Goal: Task Accomplishment & Management: Manage account settings

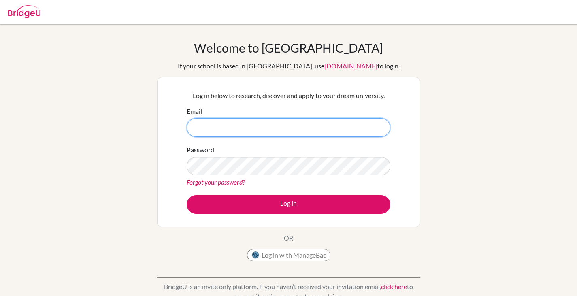
click at [300, 128] on input "Email" at bounding box center [289, 127] width 204 height 19
type input "[EMAIL_ADDRESS][DOMAIN_NAME]"
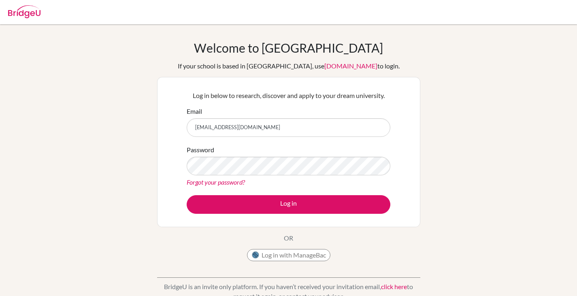
click at [228, 184] on link "Forgot your password?" at bounding box center [216, 182] width 58 height 8
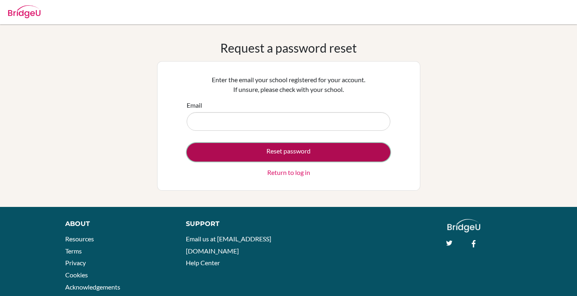
click at [285, 150] on button "Reset password" at bounding box center [289, 152] width 204 height 19
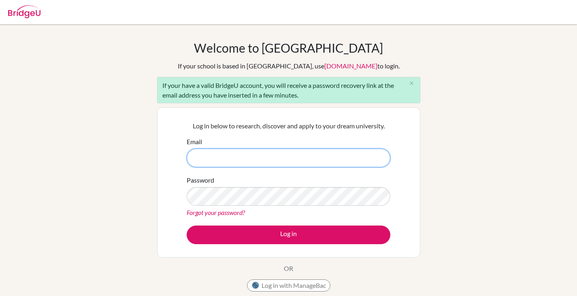
type input "s"
type input "[EMAIL_ADDRESS][DOMAIN_NAME]"
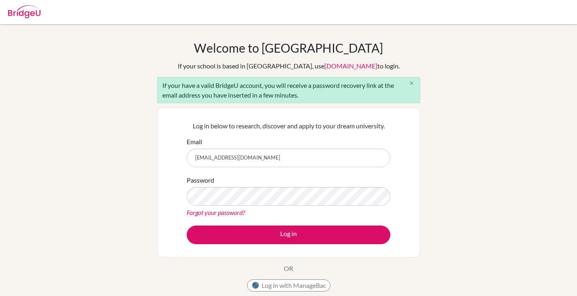
click at [415, 83] on button "close" at bounding box center [412, 83] width 16 height 12
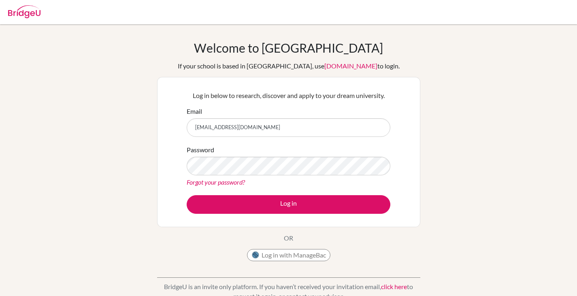
click at [235, 184] on link "Forgot your password?" at bounding box center [216, 182] width 58 height 8
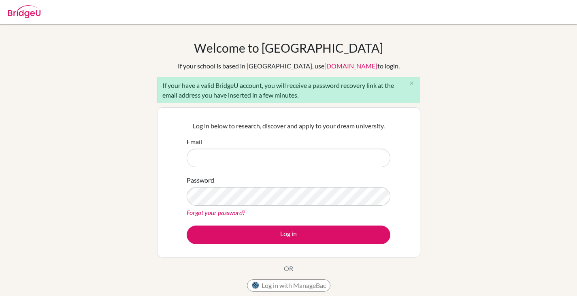
click at [304, 160] on input "Email" at bounding box center [289, 158] width 204 height 19
click at [412, 83] on icon "close" at bounding box center [412, 83] width 6 height 6
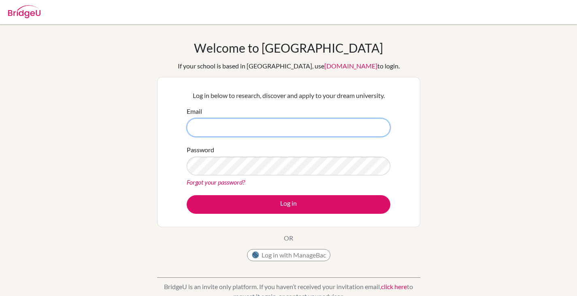
click at [347, 126] on input "Email" at bounding box center [289, 127] width 204 height 19
type input "[EMAIL_ADDRESS][DOMAIN_NAME]"
click at [187, 195] on button "Log in" at bounding box center [289, 204] width 204 height 19
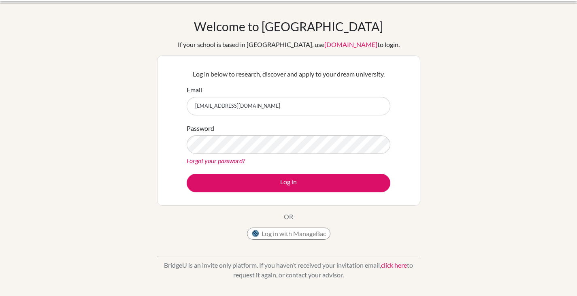
scroll to position [24, 0]
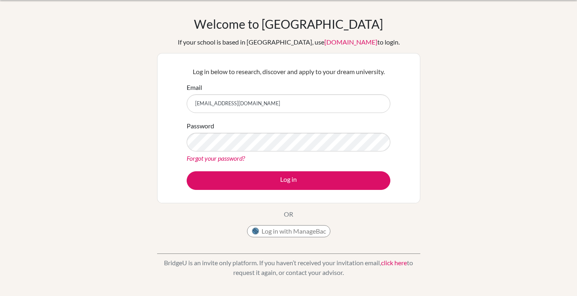
click at [399, 260] on link "click here" at bounding box center [394, 263] width 26 height 8
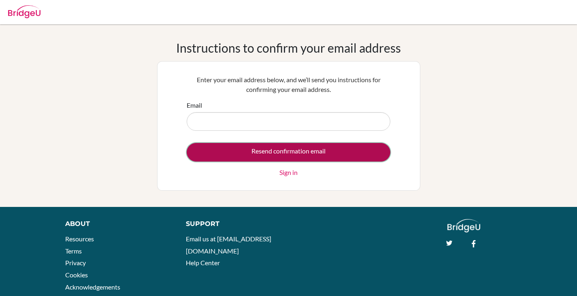
click at [293, 146] on input "Resend confirmation email" at bounding box center [289, 152] width 204 height 19
click at [294, 153] on input "Resend confirmation email" at bounding box center [289, 152] width 204 height 19
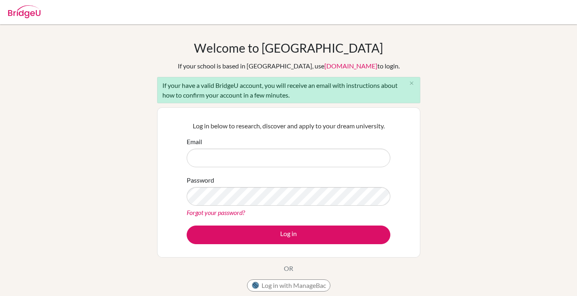
type input "s"
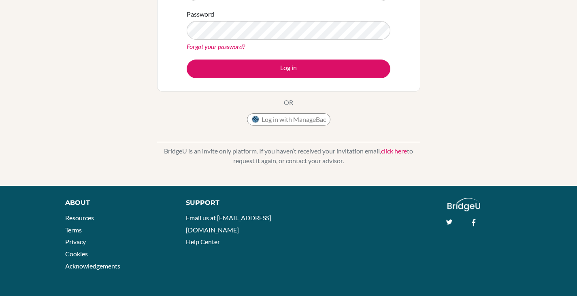
scroll to position [166, 0]
type input "jir"
click at [397, 152] on link "click here" at bounding box center [394, 151] width 26 height 8
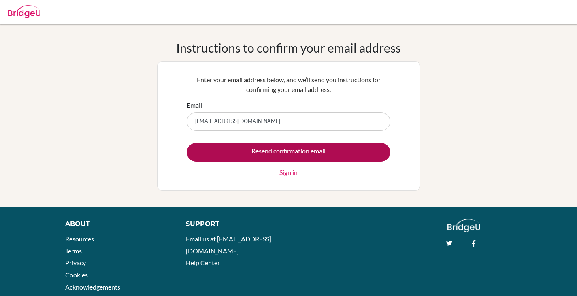
type input "jirskavya7759@gmail.com"
click at [292, 152] on input "Resend confirmation email" at bounding box center [289, 152] width 204 height 19
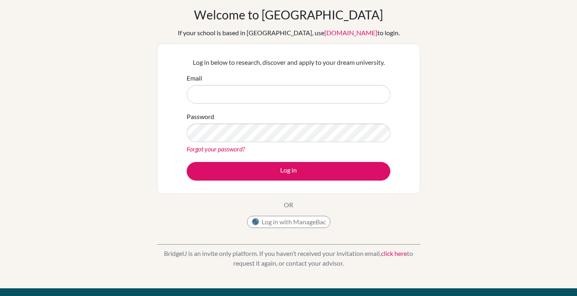
scroll to position [36, 0]
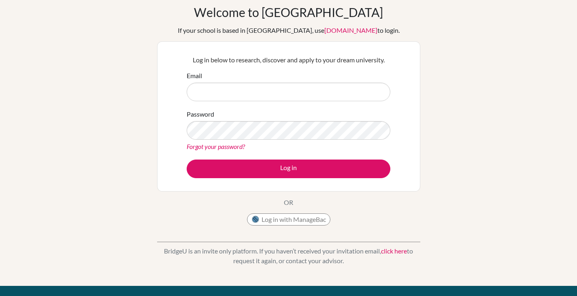
click at [388, 249] on link "click here" at bounding box center [394, 251] width 26 height 8
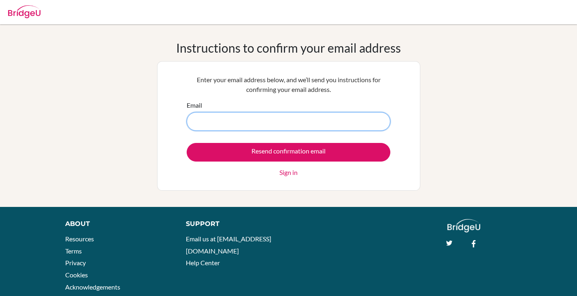
click at [320, 122] on input "Email" at bounding box center [289, 121] width 204 height 19
type input "[EMAIL_ADDRESS][DOMAIN_NAME]"
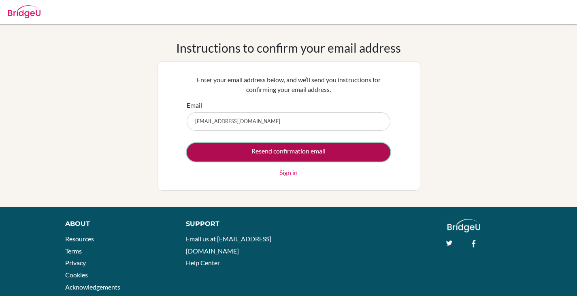
click at [278, 154] on input "Resend confirmation email" at bounding box center [289, 152] width 204 height 19
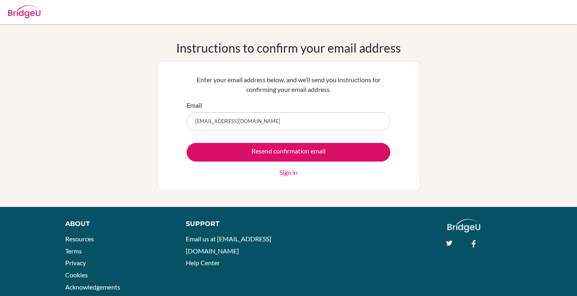
click at [292, 176] on link "Sign in" at bounding box center [289, 173] width 18 height 10
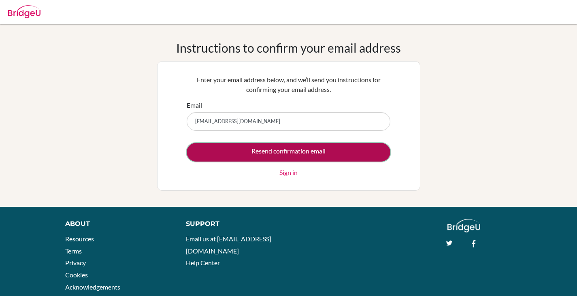
click at [268, 145] on input "Resend confirmation email" at bounding box center [289, 152] width 204 height 19
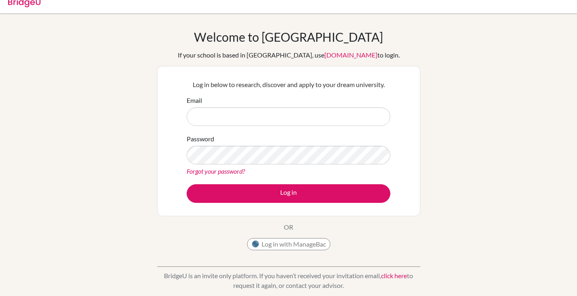
scroll to position [11, 0]
